Goal: Entertainment & Leisure: Consume media (video, audio)

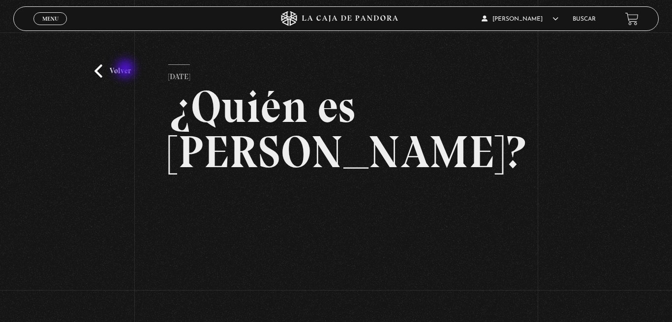
click at [126, 70] on link "Volver" at bounding box center [112, 70] width 36 height 13
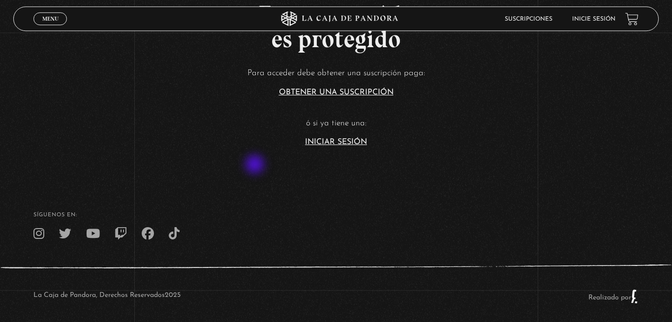
scroll to position [36, 0]
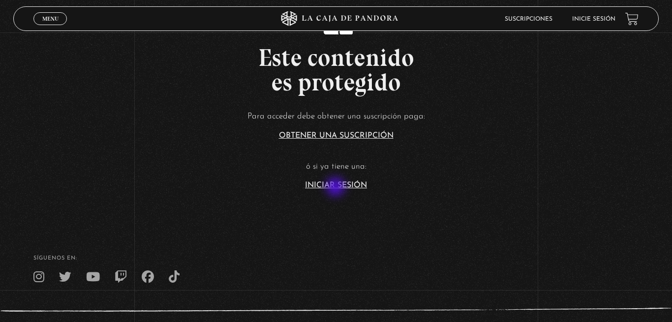
click at [336, 186] on link "Iniciar Sesión" at bounding box center [336, 186] width 62 height 8
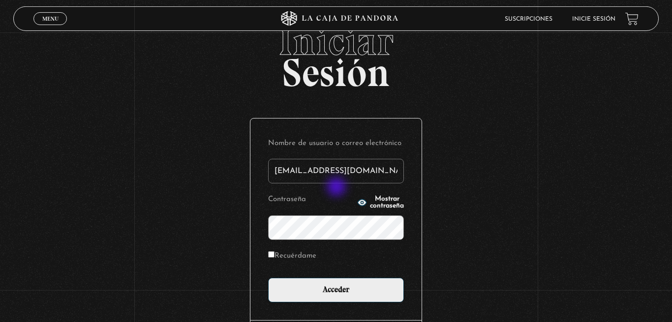
scroll to position [50, 0]
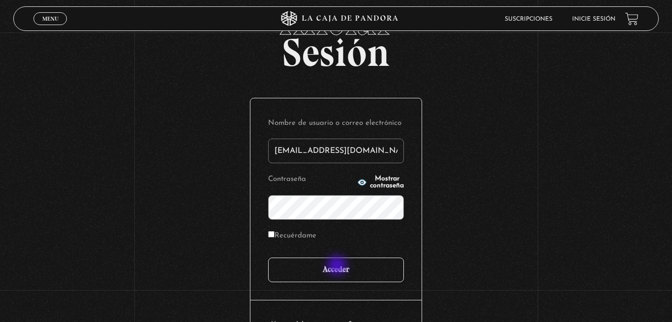
type input "karolduran42@gmail.com"
click at [338, 267] on input "Acceder" at bounding box center [336, 270] width 136 height 25
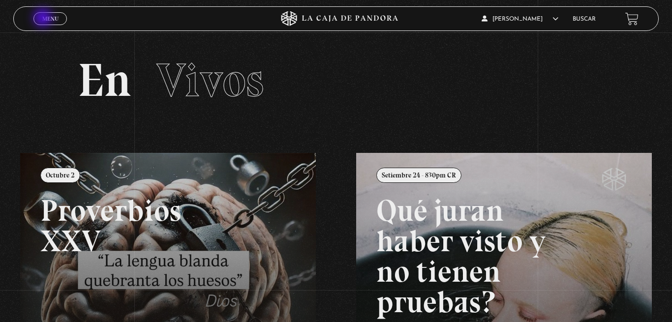
click at [44, 19] on span "Menu" at bounding box center [50, 19] width 16 height 6
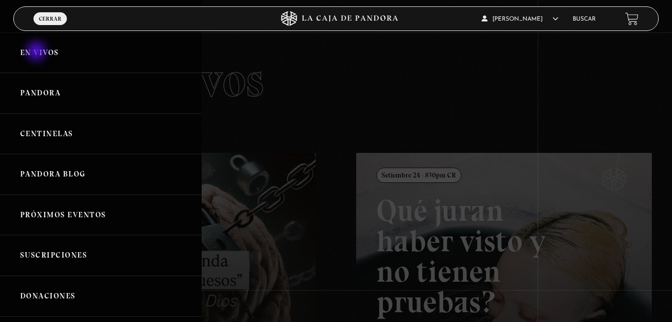
click at [37, 53] on link "En vivos" at bounding box center [101, 52] width 202 height 41
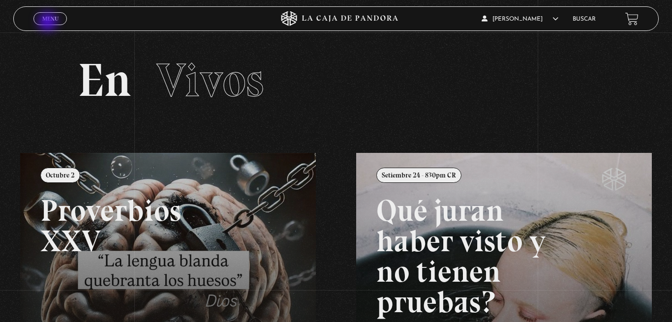
click at [49, 21] on span "Menu" at bounding box center [50, 19] width 16 height 6
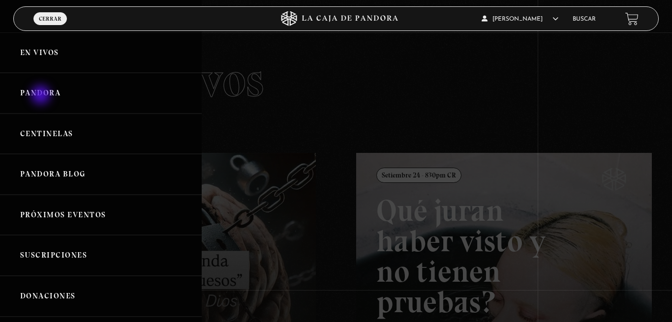
click at [42, 96] on link "Pandora" at bounding box center [101, 93] width 202 height 41
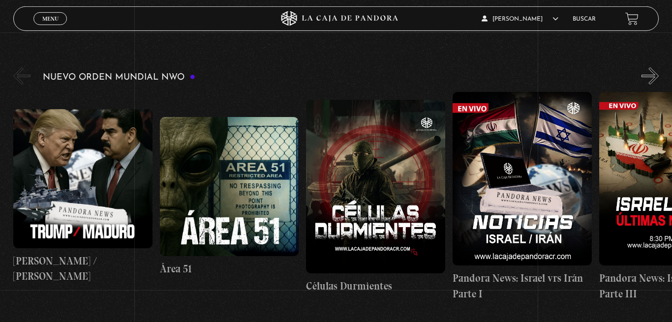
scroll to position [151, 0]
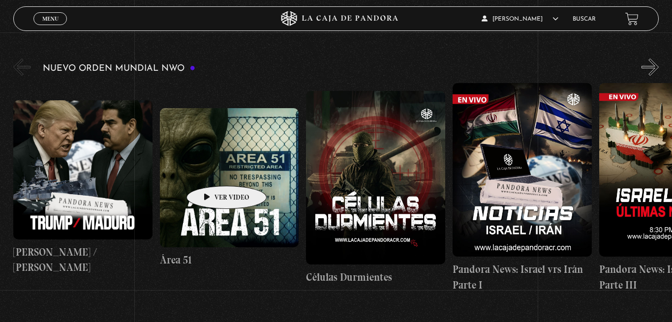
click at [211, 171] on figure at bounding box center [229, 177] width 139 height 139
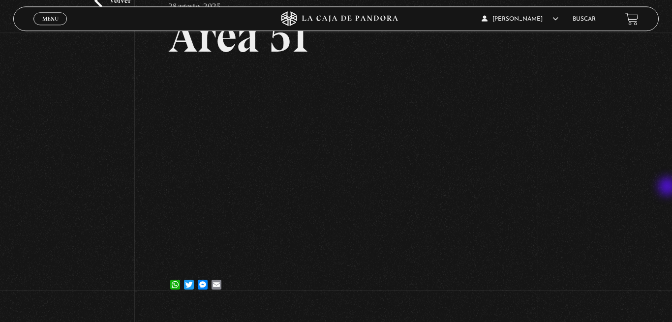
scroll to position [79, 0]
